Goal: Transaction & Acquisition: Obtain resource

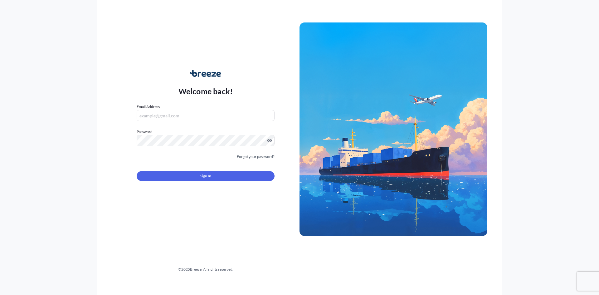
type input "[PERSON_NAME][EMAIL_ADDRESS][DOMAIN_NAME]"
click at [207, 181] on form "Email Address [PERSON_NAME][EMAIL_ADDRESS][DOMAIN_NAME] Password Must include: …" at bounding box center [206, 146] width 138 height 85
click at [205, 175] on span "Sign In" at bounding box center [205, 176] width 11 height 6
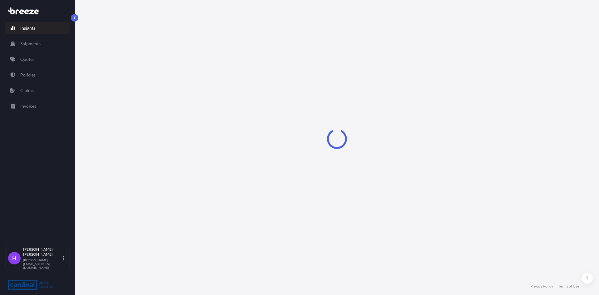
select select "2025"
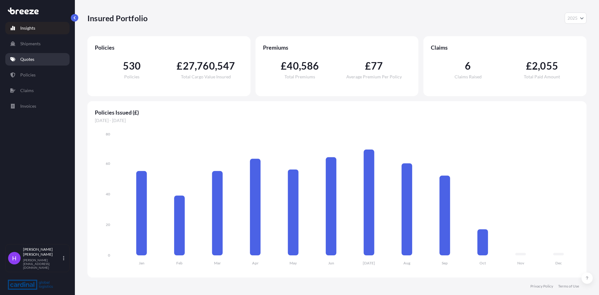
click at [30, 56] on p "Quotes" at bounding box center [27, 59] width 14 height 6
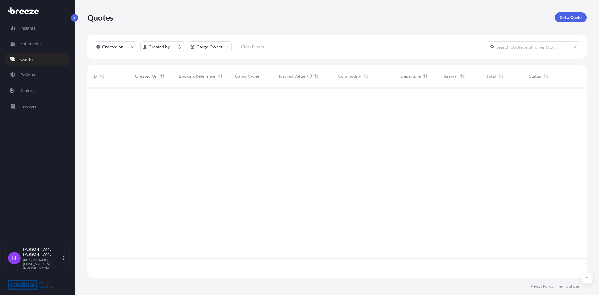
scroll to position [189, 494]
click at [558, 19] on link "Get a Quote" at bounding box center [570, 17] width 32 height 10
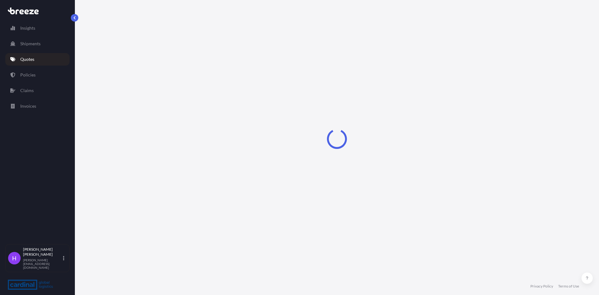
select select "Road"
select select "Sea"
select select "1"
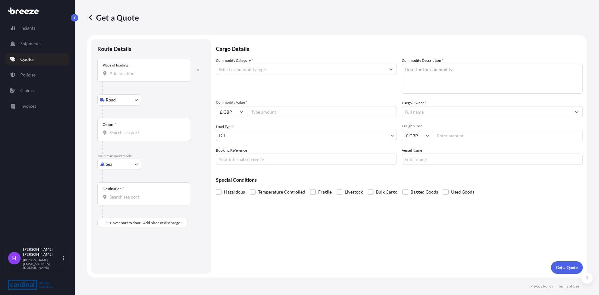
click at [113, 82] on div at bounding box center [153, 88] width 102 height 12
click at [115, 75] on input "Place of loading" at bounding box center [146, 73] width 74 height 6
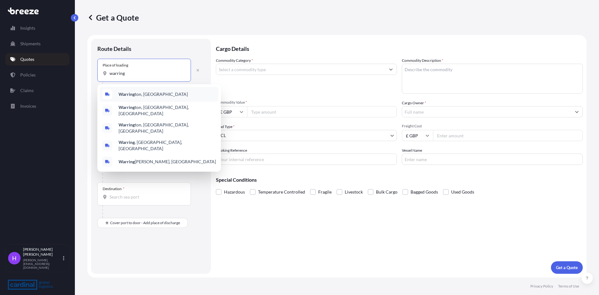
click at [174, 96] on div "Warring ton, [GEOGRAPHIC_DATA]" at bounding box center [159, 94] width 118 height 15
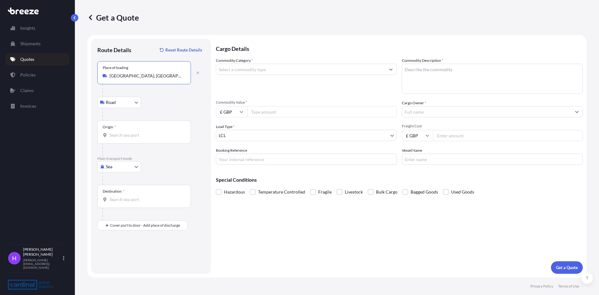
type input "[GEOGRAPHIC_DATA], [GEOGRAPHIC_DATA]"
click at [118, 135] on input "Origin *" at bounding box center [146, 135] width 74 height 6
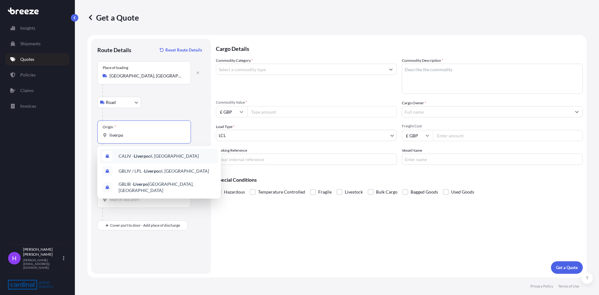
click at [132, 157] on span "CALIV - Liverpo ol, [GEOGRAPHIC_DATA]" at bounding box center [158, 156] width 80 height 6
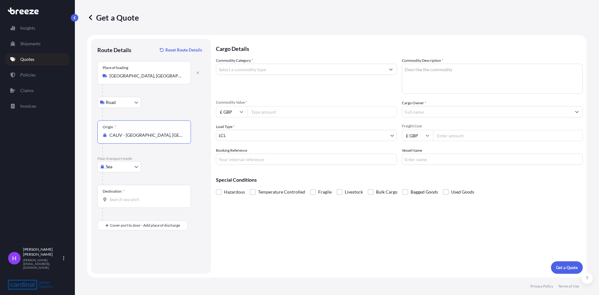
type input "CALIV - [GEOGRAPHIC_DATA], [GEOGRAPHIC_DATA]"
click at [122, 203] on div "Destination *" at bounding box center [144, 196] width 94 height 23
click at [122, 202] on input "Destination *" at bounding box center [146, 199] width 74 height 6
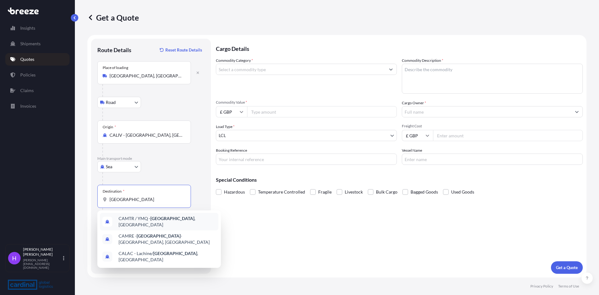
click at [143, 223] on div "CAMTR / YMQ - [GEOGRAPHIC_DATA] , [GEOGRAPHIC_DATA]" at bounding box center [159, 221] width 118 height 17
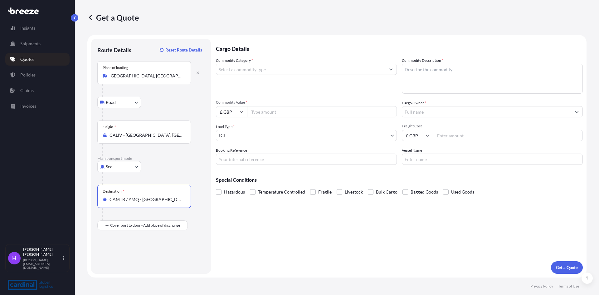
type input "CAMTR / YMQ - [GEOGRAPHIC_DATA], [GEOGRAPHIC_DATA]"
click at [122, 260] on input "Place of Discharge" at bounding box center [146, 258] width 74 height 6
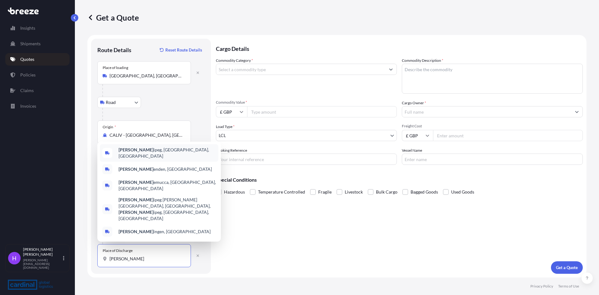
click at [133, 159] on span "[PERSON_NAME] ipeg, [GEOGRAPHIC_DATA], [GEOGRAPHIC_DATA]" at bounding box center [166, 153] width 97 height 12
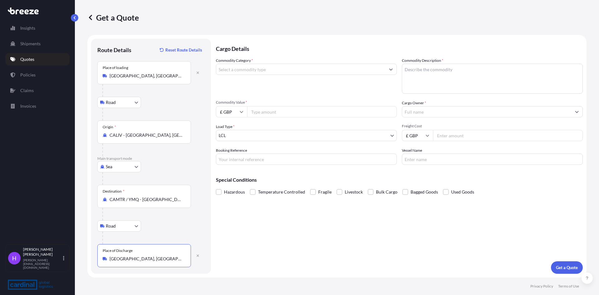
type input "[GEOGRAPHIC_DATA], [GEOGRAPHIC_DATA], [GEOGRAPHIC_DATA]"
click at [115, 227] on body "0 options available. 5 options available. 0 options available. 5 options availa…" at bounding box center [299, 147] width 599 height 295
click at [114, 253] on span "Rail" at bounding box center [112, 253] width 7 height 6
select select "Rail"
click at [231, 67] on input "Commodity Category *" at bounding box center [300, 69] width 169 height 11
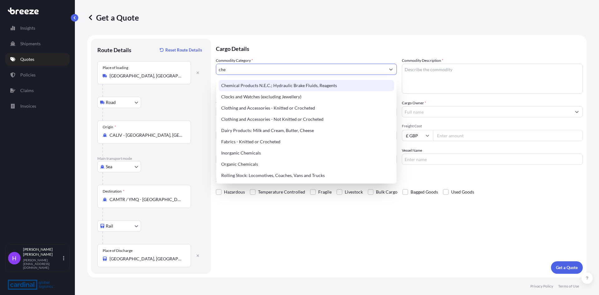
drag, startPoint x: 228, startPoint y: 73, endPoint x: 206, endPoint y: 76, distance: 21.7
click at [207, 76] on form "Route Details Reset Route Details Place of loading [GEOGRAPHIC_DATA], [GEOGRAPH…" at bounding box center [336, 156] width 499 height 242
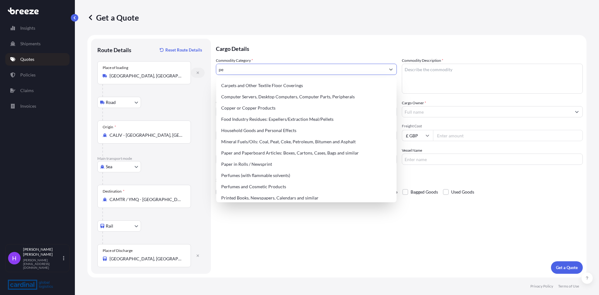
type input "p"
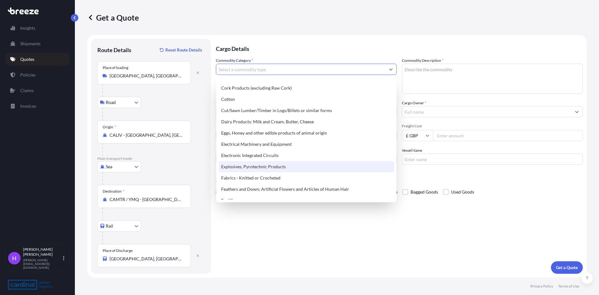
scroll to position [343, 0]
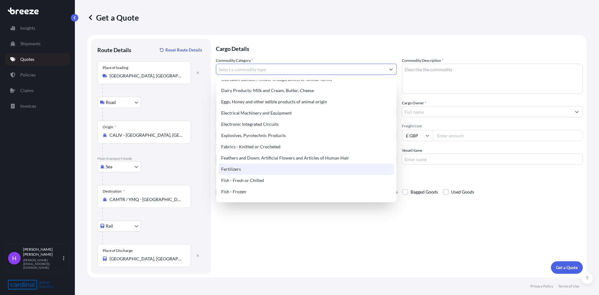
click at [256, 170] on div "Fertilizers" at bounding box center [306, 168] width 175 height 11
type input "Fertilizers"
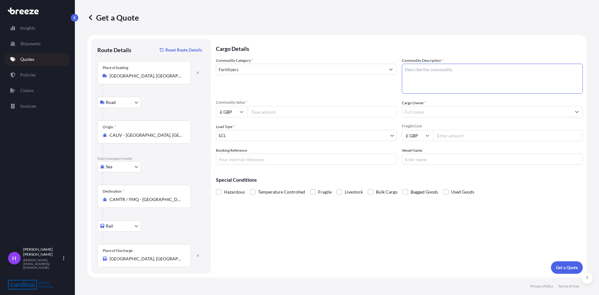
click at [414, 70] on textarea "Commodity Description *" at bounding box center [492, 79] width 181 height 30
click at [426, 68] on textarea "Commodity Description *" at bounding box center [492, 79] width 181 height 30
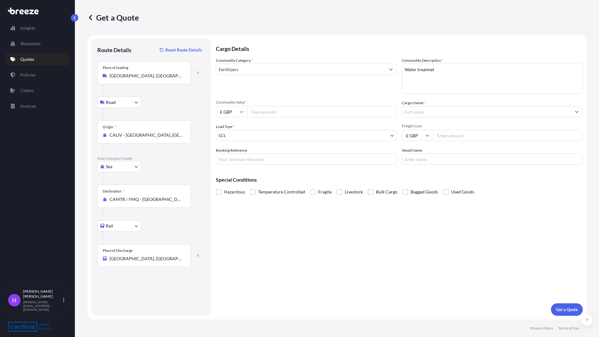
click at [311, 255] on div "Cargo Details Commodity Category * Fertilizers Commodity Description * Water tr…" at bounding box center [399, 177] width 367 height 277
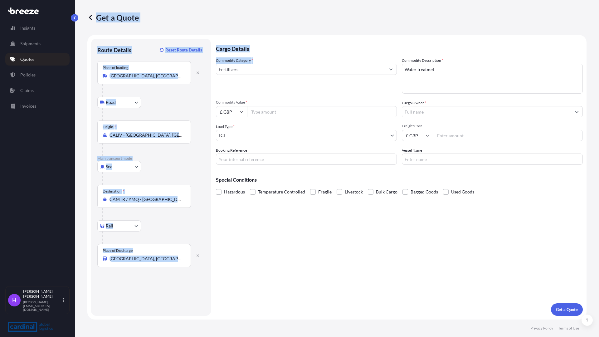
drag, startPoint x: 222, startPoint y: 8, endPoint x: 236, endPoint y: 55, distance: 49.0
click at [232, 85] on div "Get a Quote Route Details Reset Route Details Place of loading [GEOGRAPHIC_DATA…" at bounding box center [337, 159] width 524 height 319
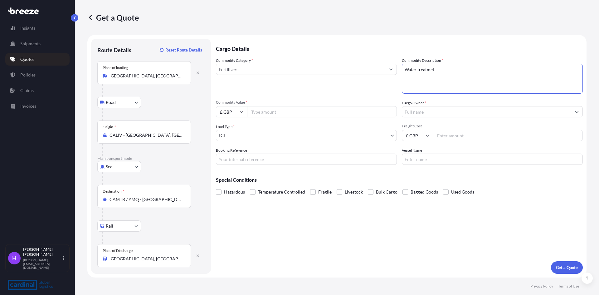
click at [443, 66] on textarea "Water treatmet" at bounding box center [492, 79] width 181 height 30
type textarea "Water treatment solutions"
click at [226, 192] on span "Hazardous" at bounding box center [234, 191] width 21 height 9
click at [216, 187] on input "Hazardous" at bounding box center [216, 187] width 0 height 0
click at [228, 134] on body "Insights Shipments Quotes Policies Claims Invoices H [PERSON_NAME] [PERSON_NAME…" at bounding box center [299, 147] width 599 height 295
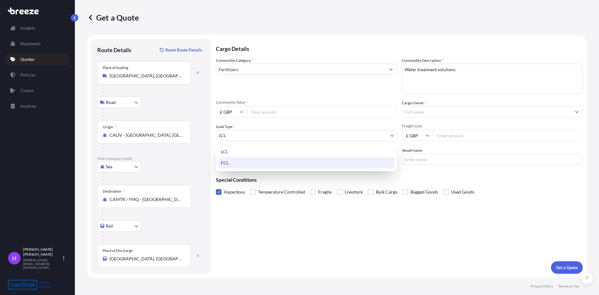
click at [234, 161] on div "FCL" at bounding box center [306, 162] width 176 height 11
select select "2"
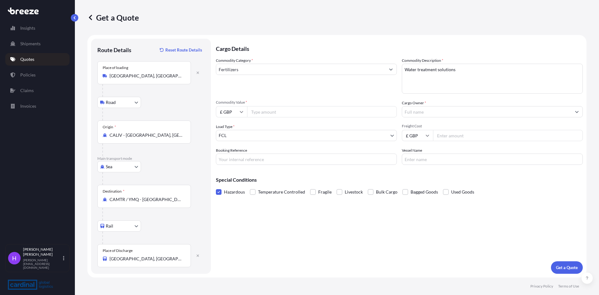
click at [260, 109] on input "Commodity Value *" at bounding box center [322, 111] width 150 height 11
type input "30000"
click at [444, 135] on input "Freight Cost" at bounding box center [508, 135] width 150 height 11
click at [423, 137] on input "£ GBP" at bounding box center [417, 135] width 31 height 11
click at [418, 178] on div "$ USD" at bounding box center [417, 179] width 26 height 12
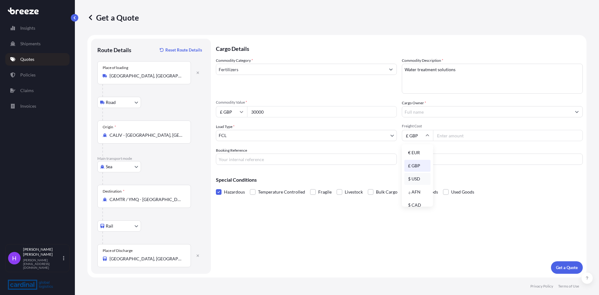
type input "$ USD"
click at [452, 135] on input "Freight Cost" at bounding box center [508, 135] width 150 height 11
type input "5890"
click at [431, 114] on input "Cargo Owner *" at bounding box center [486, 111] width 169 height 11
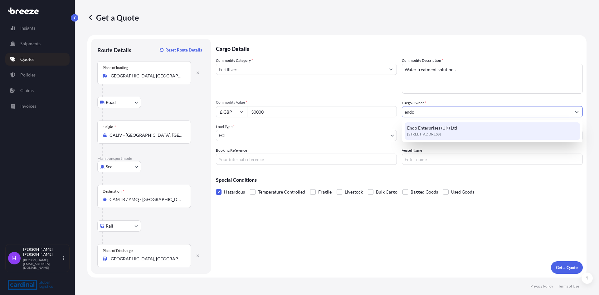
click at [441, 134] on span "[STREET_ADDRESS]" at bounding box center [424, 134] width 34 height 6
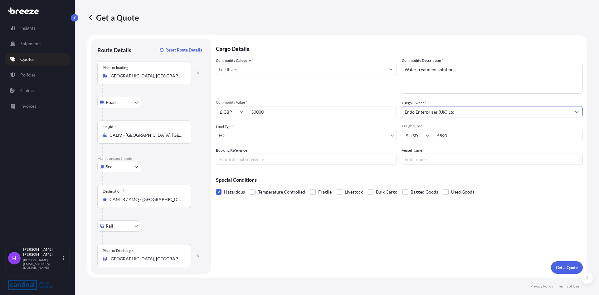
type input "Endo Enterprises (UK) Ltd"
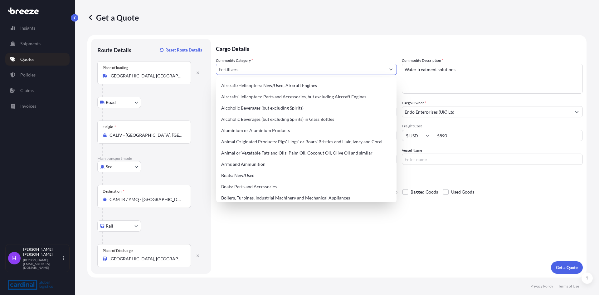
click at [234, 67] on input "Fertilizers" at bounding box center [300, 69] width 169 height 11
drag, startPoint x: 254, startPoint y: 66, endPoint x: 171, endPoint y: 66, distance: 82.9
click at [171, 66] on form "Route Details Reset Route Details Place of loading [GEOGRAPHIC_DATA], [GEOGRAPH…" at bounding box center [336, 156] width 499 height 242
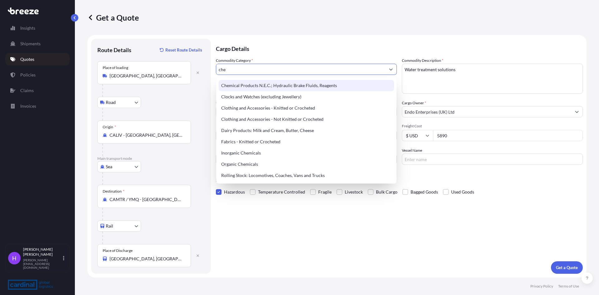
click at [285, 83] on div "Chemical Products N.E.C.; Hydraulic Brake Fluids, Reagents" at bounding box center [306, 85] width 175 height 11
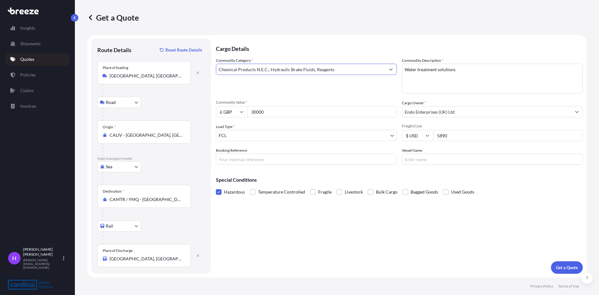
type input "Chemical Products N.E.C.; Hydraulic Brake Fluids, Reagents"
click at [444, 68] on textarea "Water treatment solutions" at bounding box center [492, 79] width 181 height 30
type textarea "Water treatment"
click at [567, 264] on button "Get a Quote" at bounding box center [567, 267] width 32 height 12
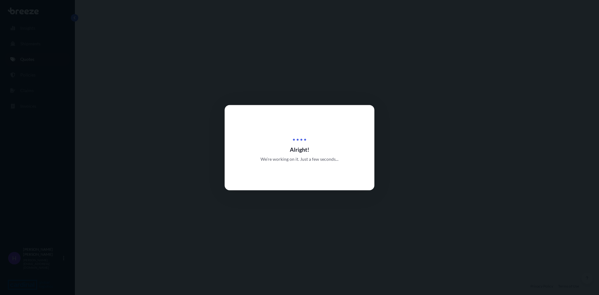
select select "Road"
select select "Sea"
select select "Rail"
select select "2"
